Goal: Transaction & Acquisition: Obtain resource

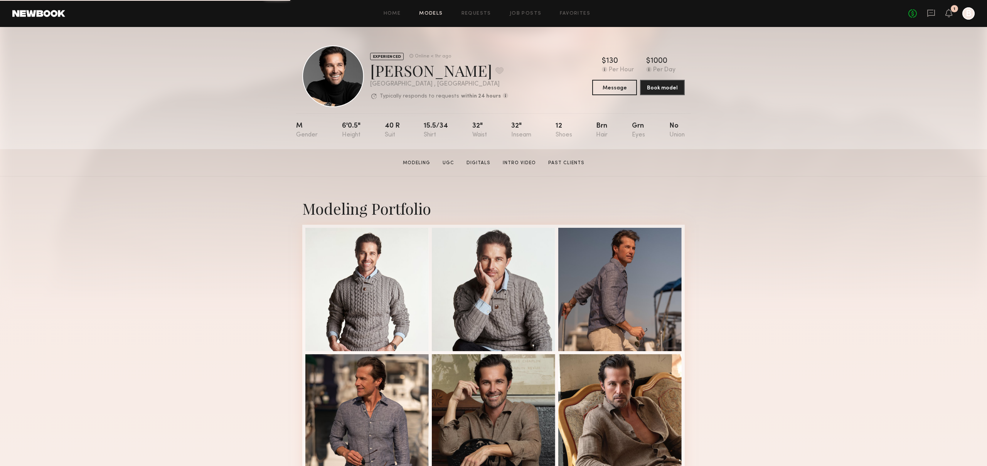
click at [433, 15] on link "Models" at bounding box center [431, 13] width 24 height 5
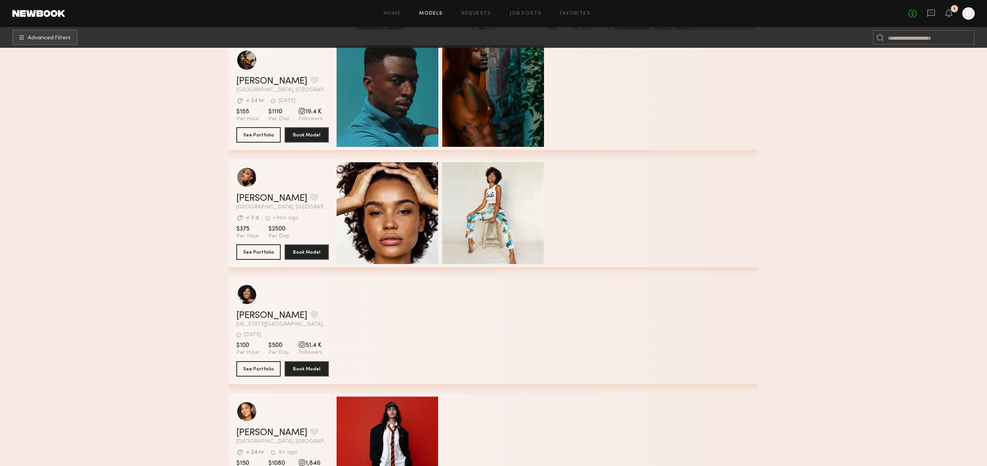
scroll to position [267, 0]
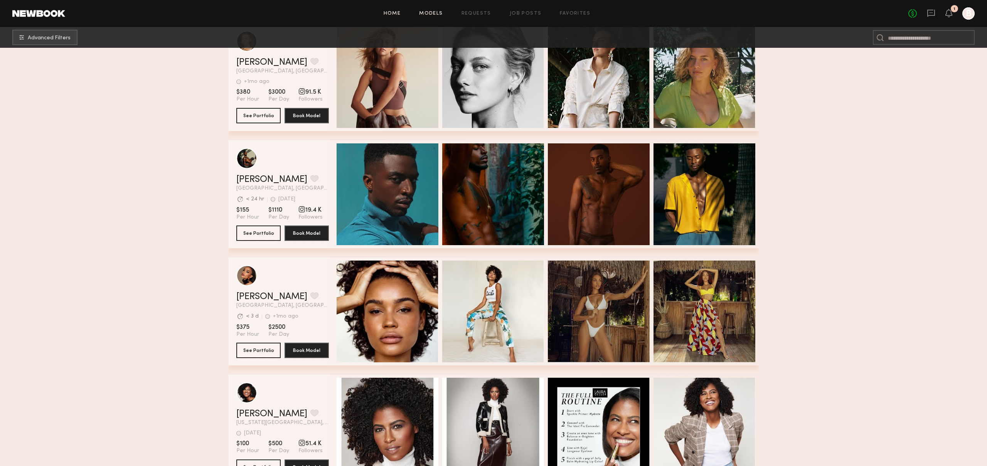
click at [390, 14] on link "Home" at bounding box center [392, 13] width 17 height 5
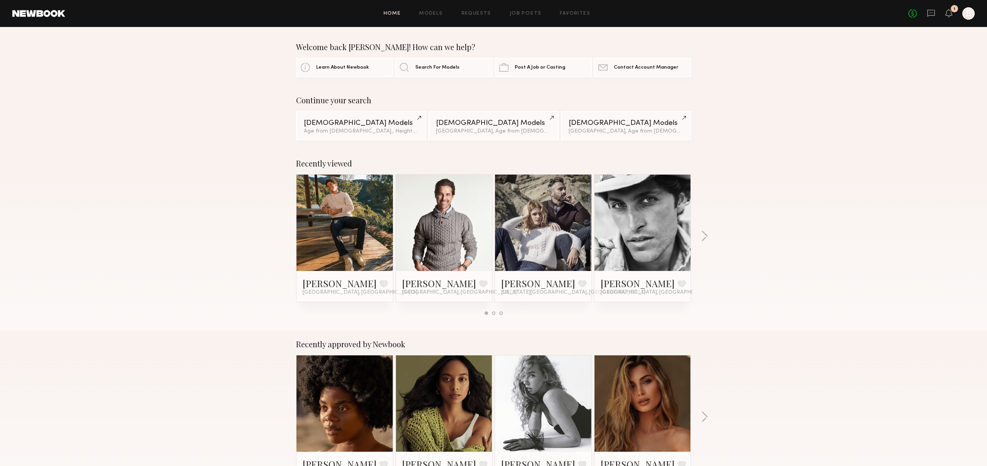
click at [263, 116] on div "Continue your search Male Models Age from 30 y.o., Height 5'10" - 6'3" Male Mod…" at bounding box center [493, 118] width 987 height 45
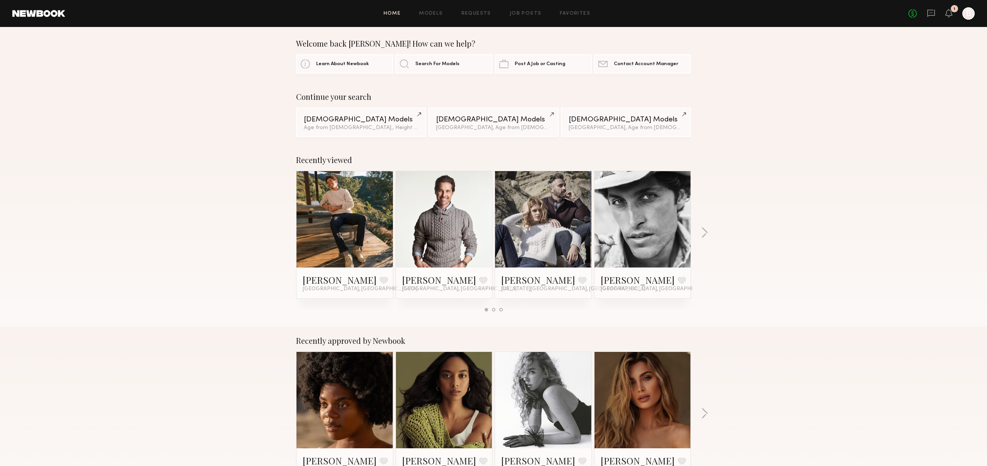
scroll to position [4, 0]
click at [327, 116] on div "Male Models" at bounding box center [361, 118] width 115 height 7
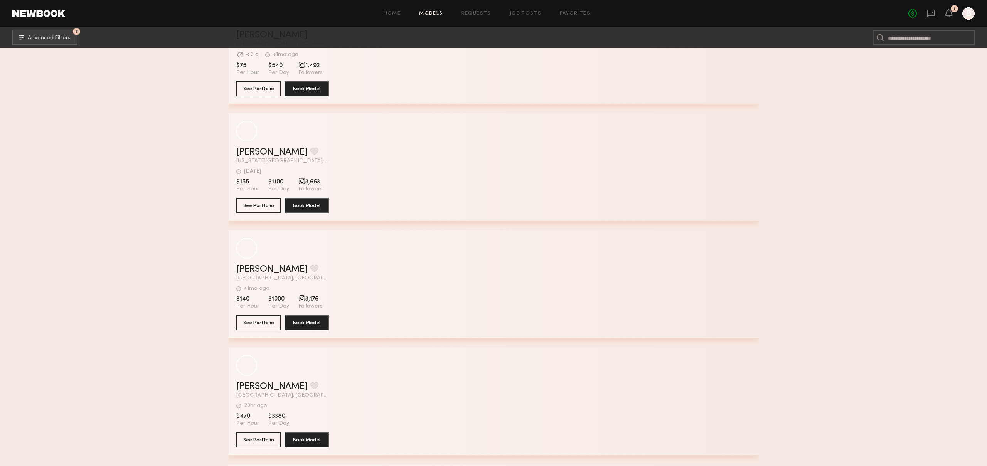
scroll to position [25251, 0]
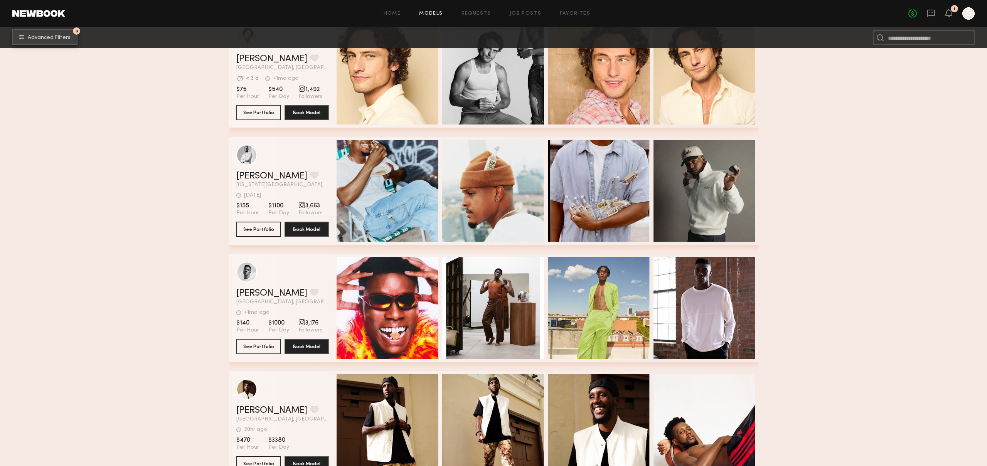
click at [33, 39] on span "Advanced Filters" at bounding box center [49, 37] width 43 height 5
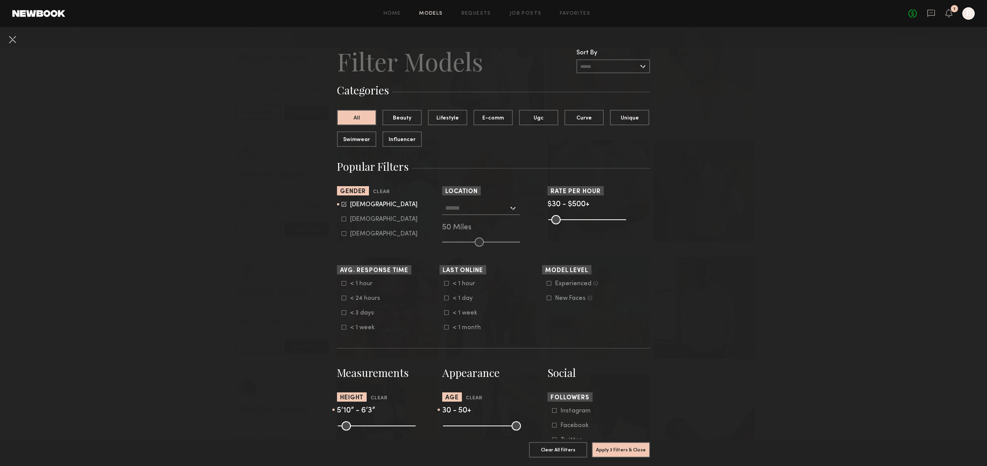
scroll to position [0, 0]
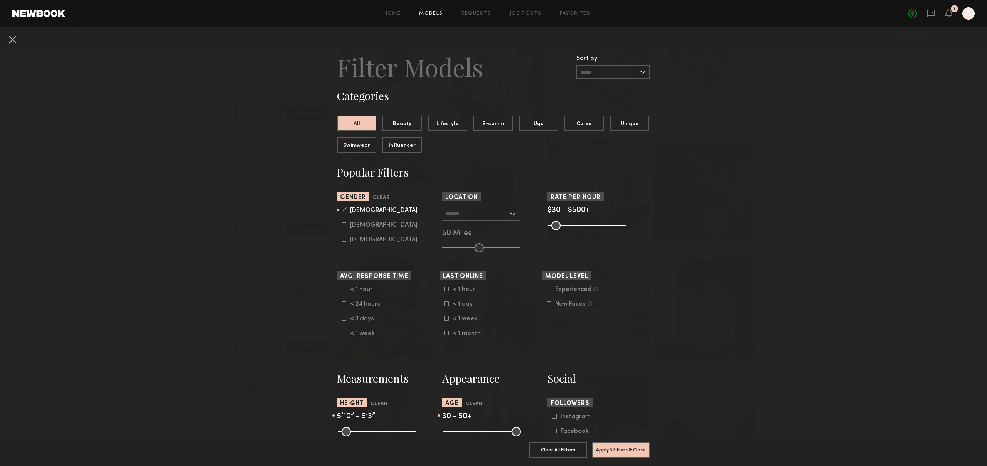
click at [466, 215] on input "text" at bounding box center [476, 213] width 63 height 13
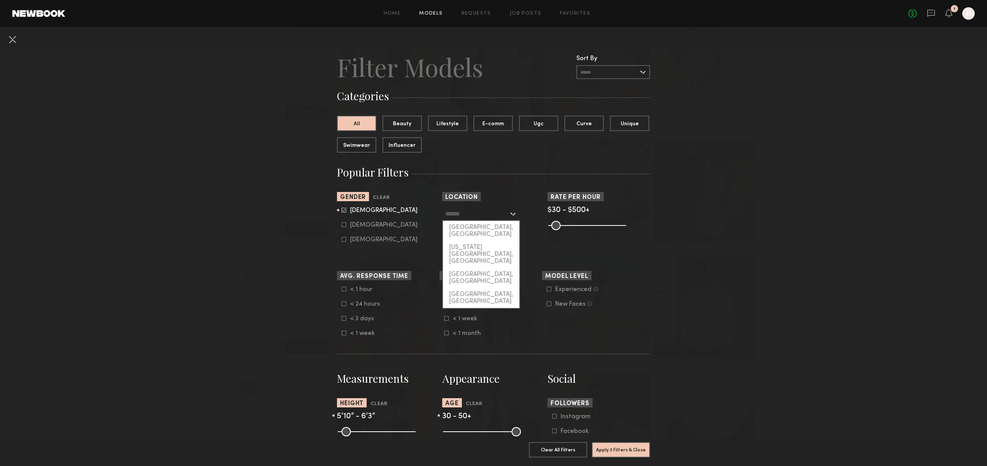
click at [481, 227] on div "[GEOGRAPHIC_DATA], [GEOGRAPHIC_DATA]" at bounding box center [481, 231] width 76 height 20
type input "**********"
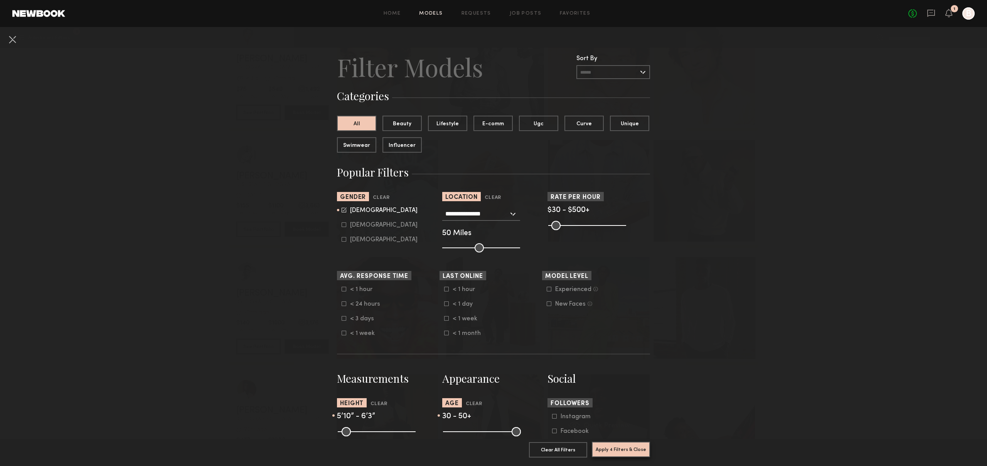
click at [622, 451] on button "Apply 4 Filters & Close" at bounding box center [621, 449] width 58 height 15
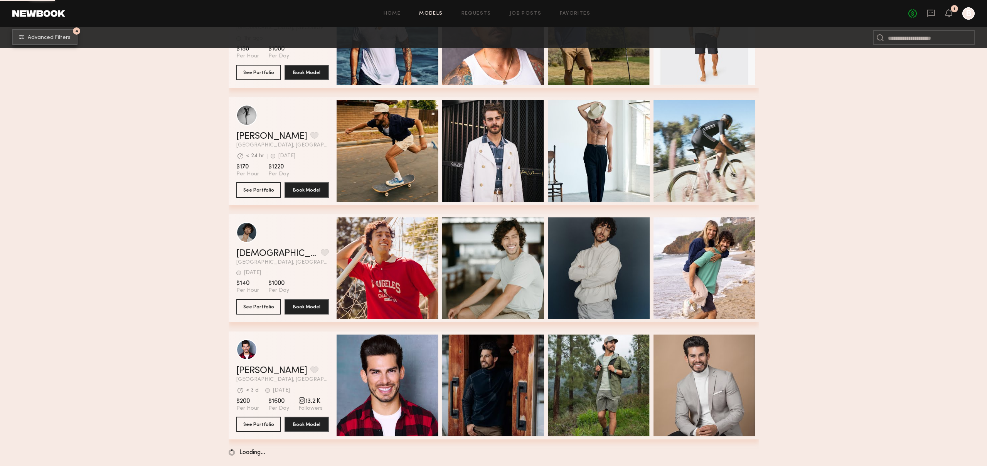
scroll to position [6768, 0]
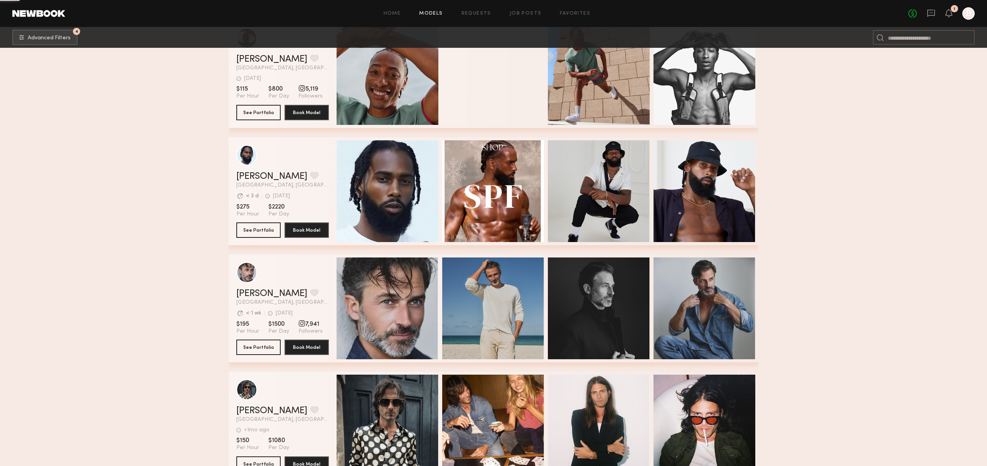
scroll to position [9582, 0]
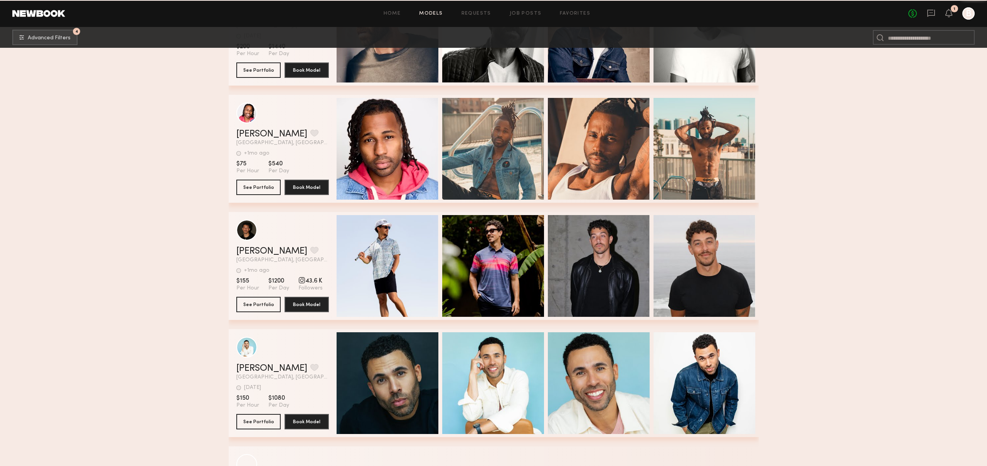
scroll to position [34908, 0]
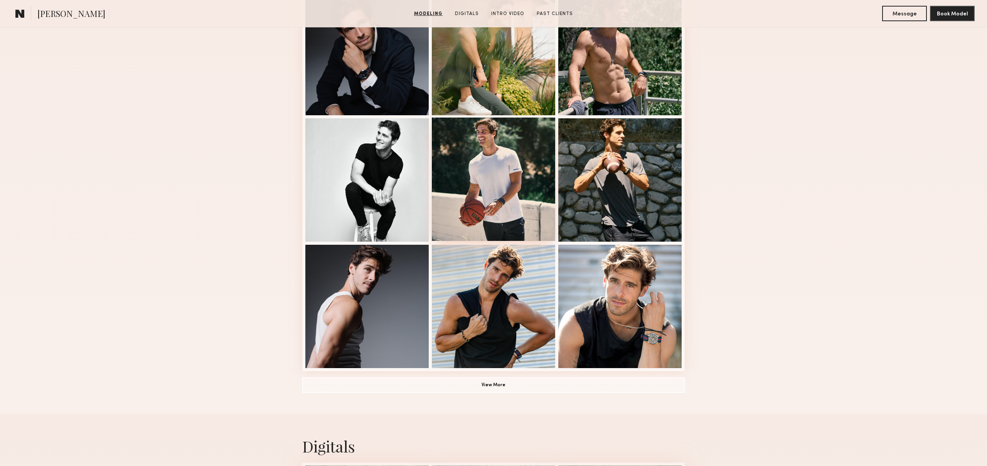
scroll to position [389, 0]
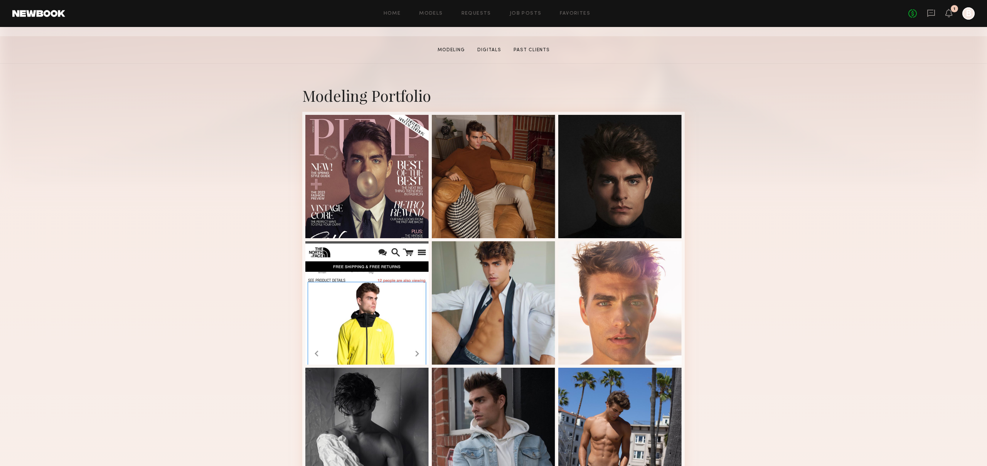
scroll to position [110, 0]
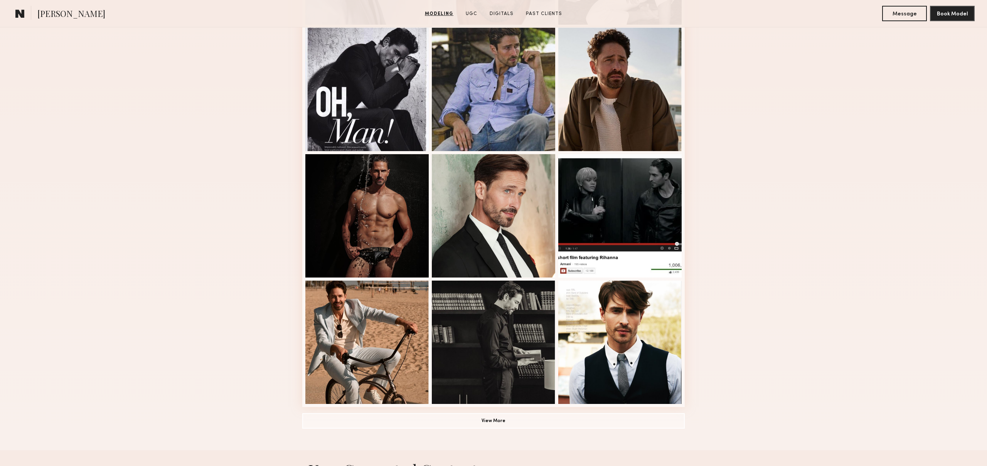
scroll to position [331, 0]
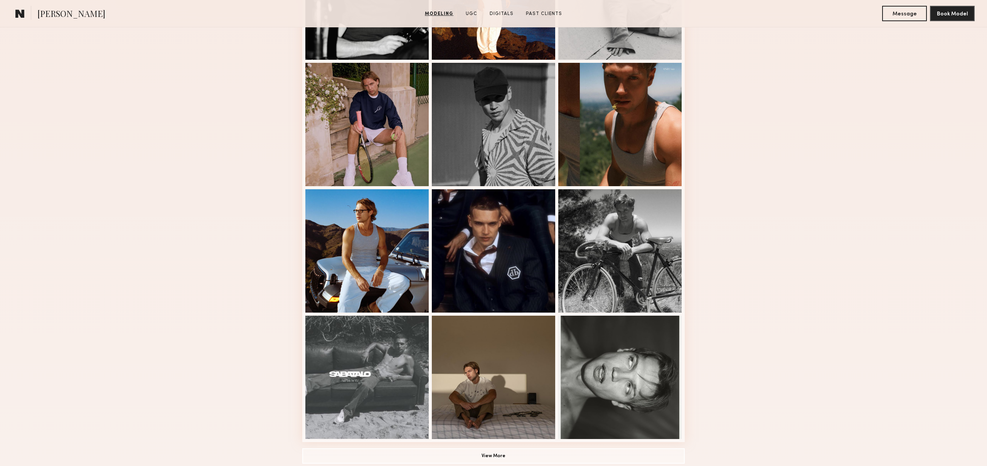
scroll to position [295, 0]
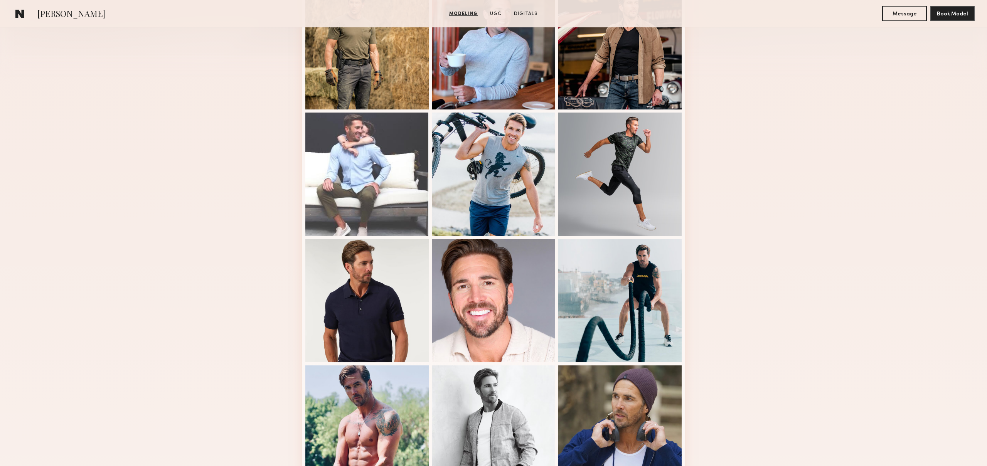
scroll to position [256, 0]
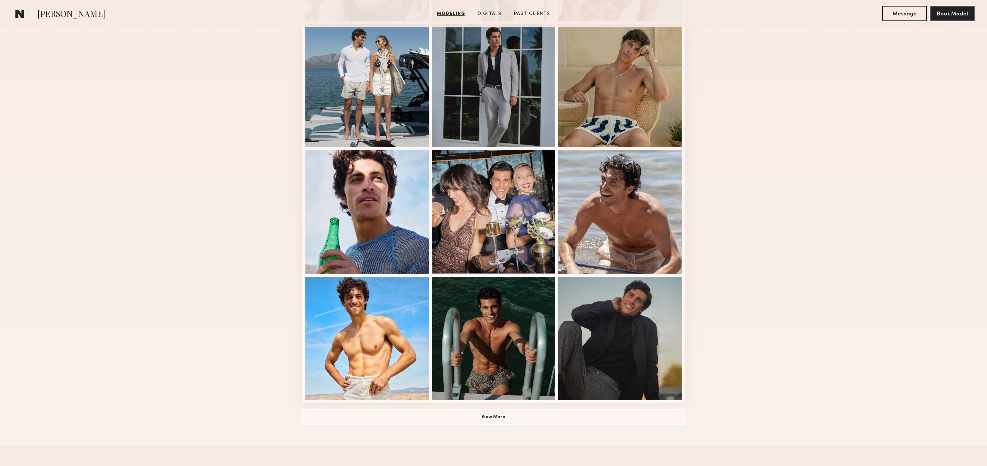
scroll to position [330, 0]
click at [487, 418] on button "View More" at bounding box center [493, 417] width 383 height 15
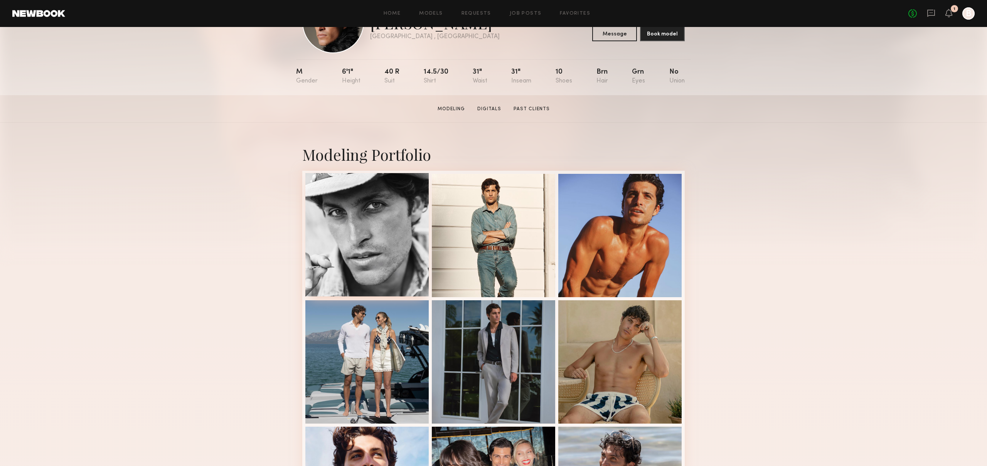
scroll to position [0, 0]
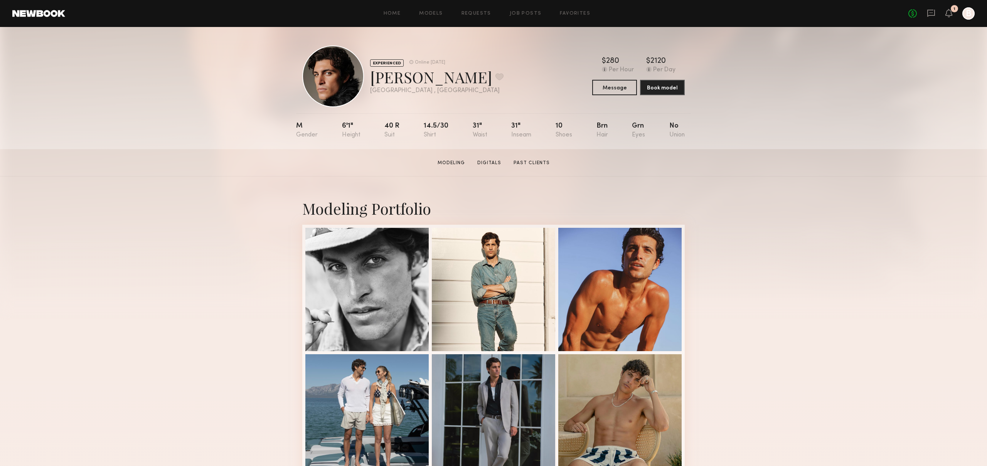
click at [524, 163] on link "Past Clients" at bounding box center [532, 163] width 42 height 7
drag, startPoint x: 379, startPoint y: 80, endPoint x: 443, endPoint y: 81, distance: 63.6
click at [443, 81] on div "Antonio O. Favorite" at bounding box center [436, 77] width 133 height 20
copy div "Antonio O."
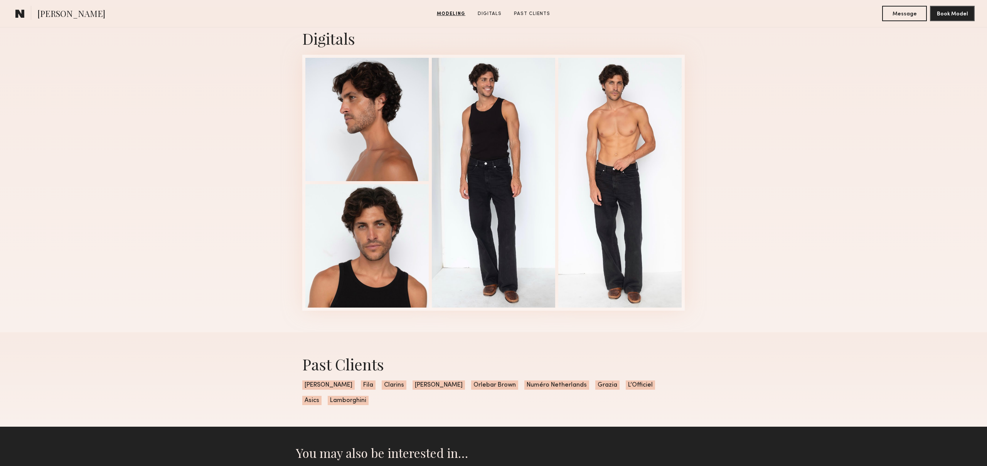
scroll to position [1257, 0]
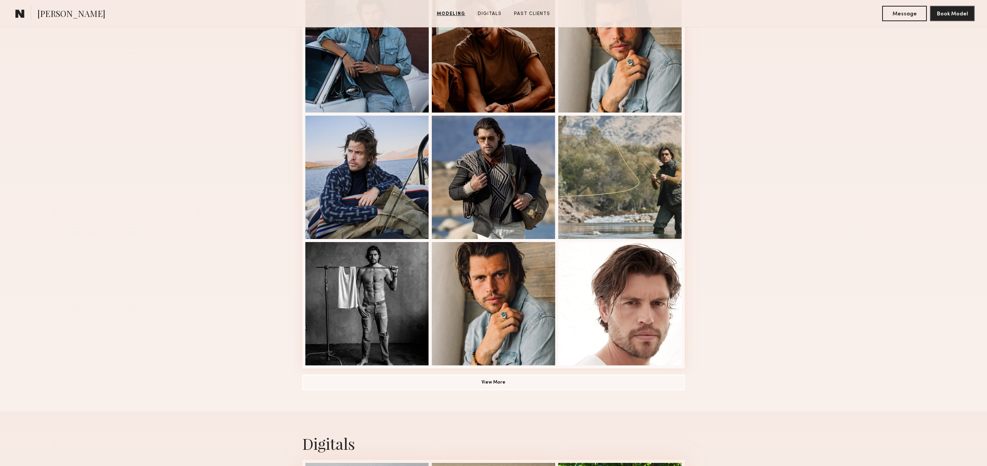
scroll to position [366, 0]
click at [503, 378] on button "View More" at bounding box center [493, 381] width 383 height 15
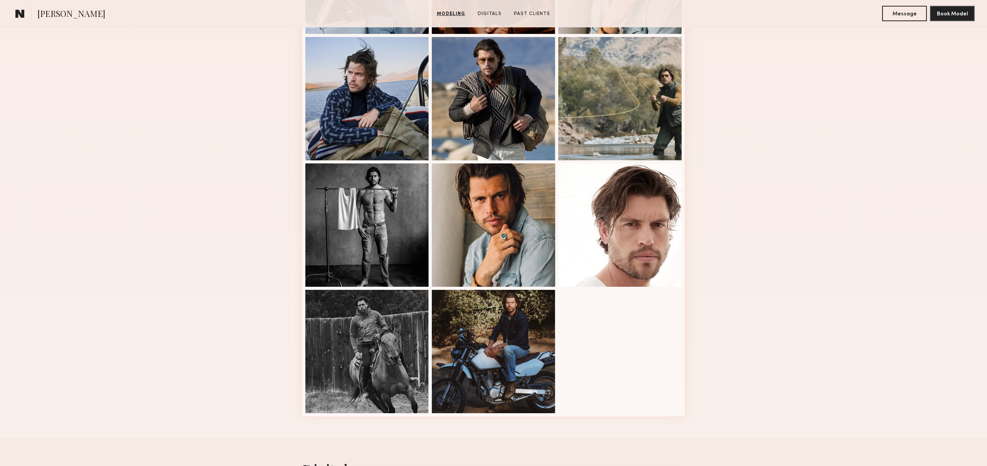
scroll to position [450, 0]
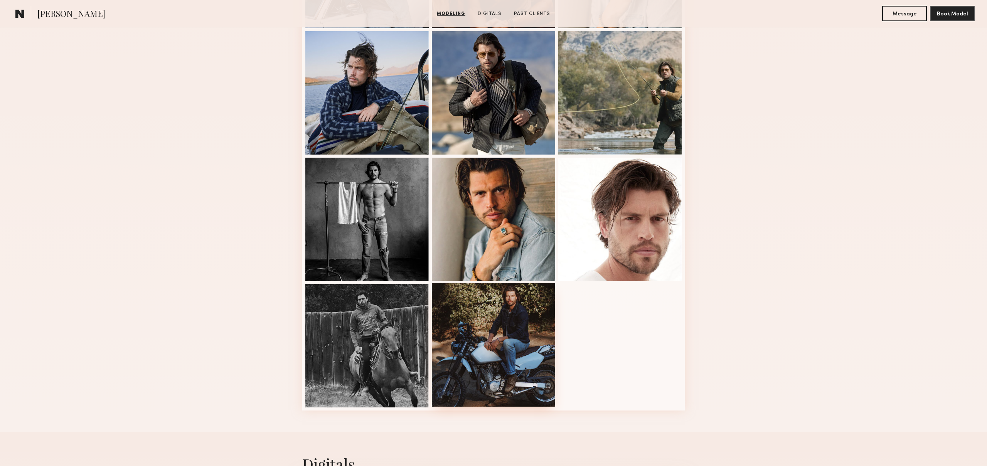
click at [493, 304] on div at bounding box center [493, 344] width 123 height 123
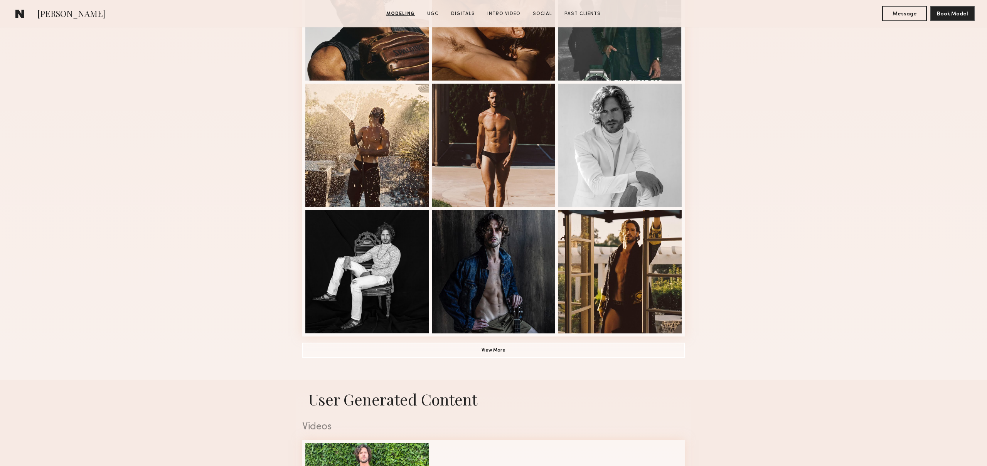
scroll to position [435, 0]
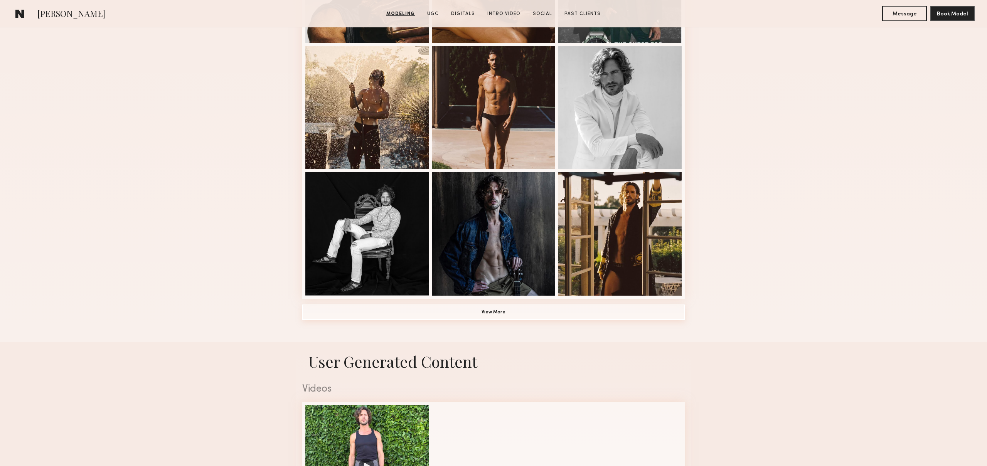
click at [467, 311] on button "View More" at bounding box center [493, 312] width 383 height 15
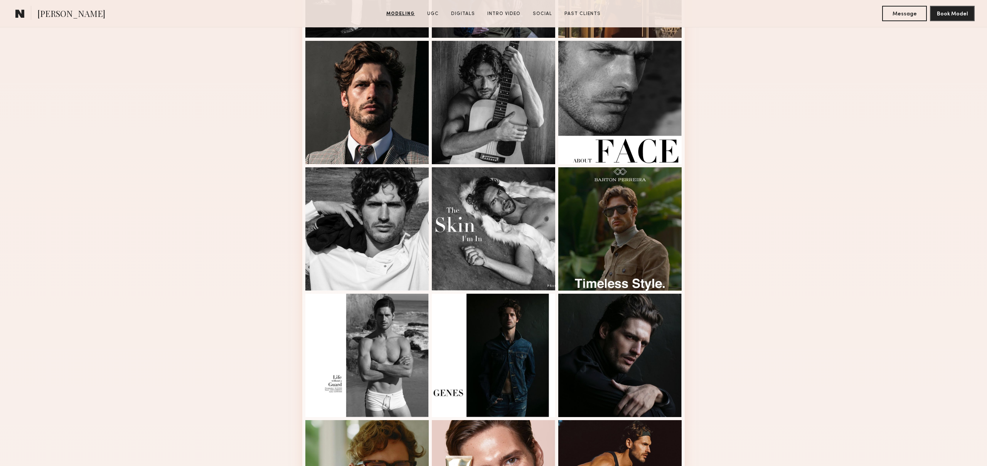
scroll to position [0, 0]
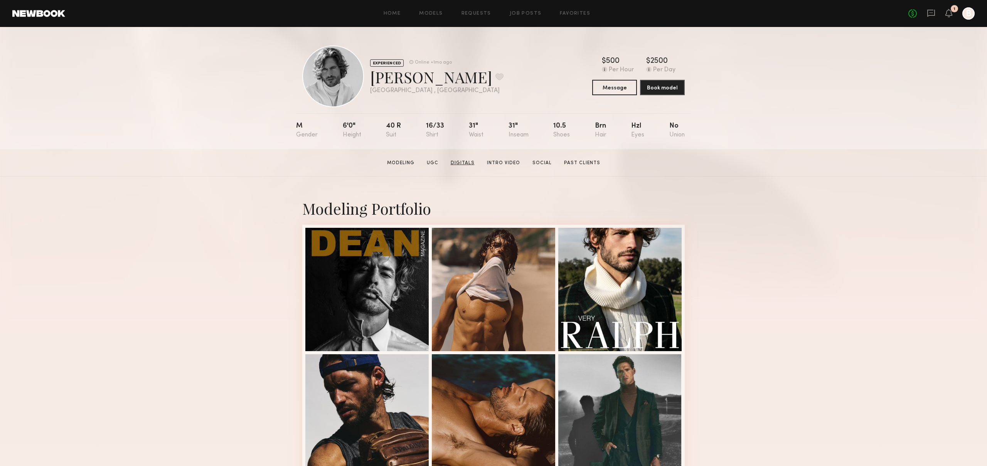
click at [467, 162] on link "Digitals" at bounding box center [463, 163] width 30 height 7
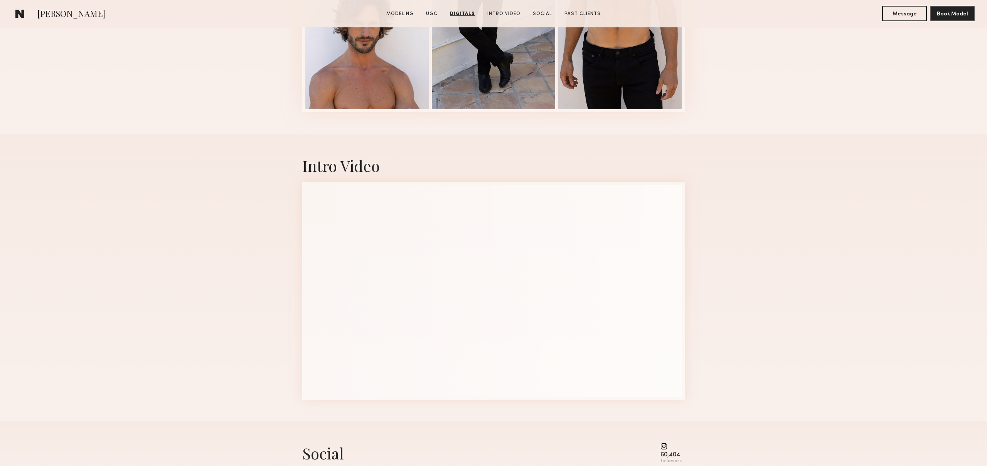
scroll to position [1680, 0]
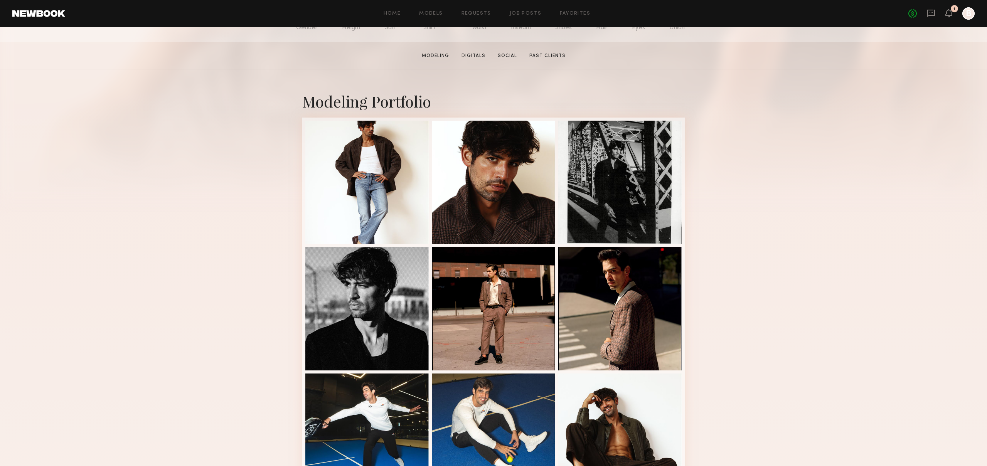
scroll to position [109, 0]
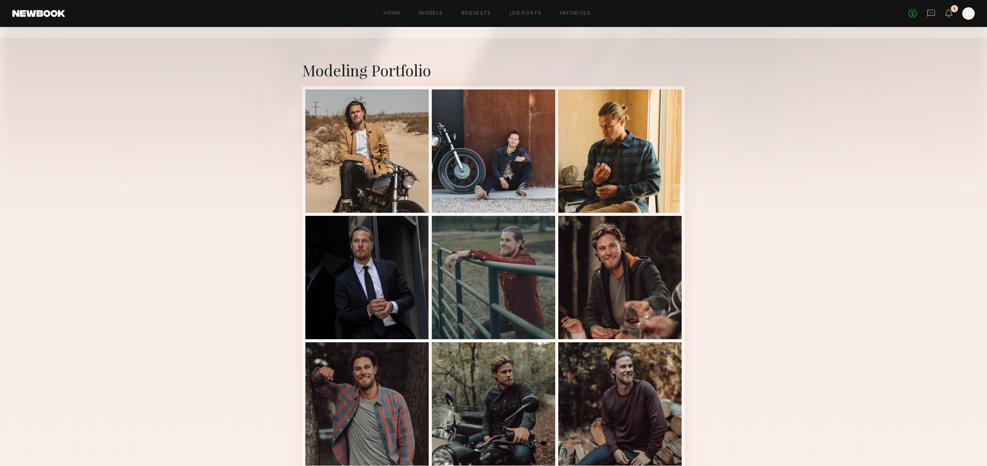
scroll to position [114, 0]
